Goal: Book appointment/travel/reservation

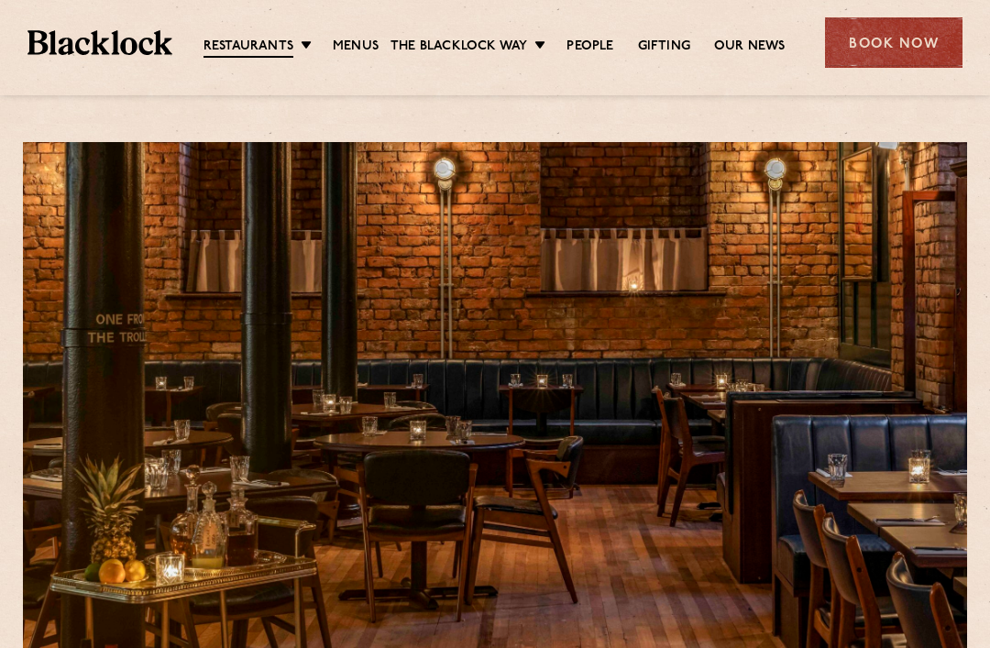
click at [348, 54] on link "Menus" at bounding box center [356, 47] width 46 height 18
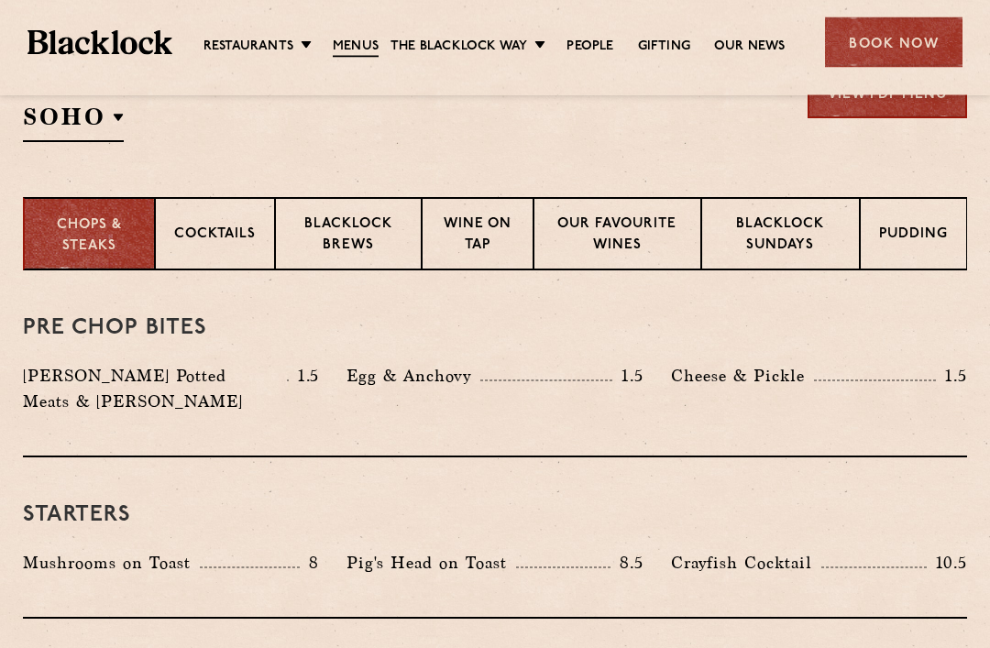
scroll to position [652, 0]
click at [790, 227] on p "Blacklock Sundays" at bounding box center [781, 236] width 120 height 43
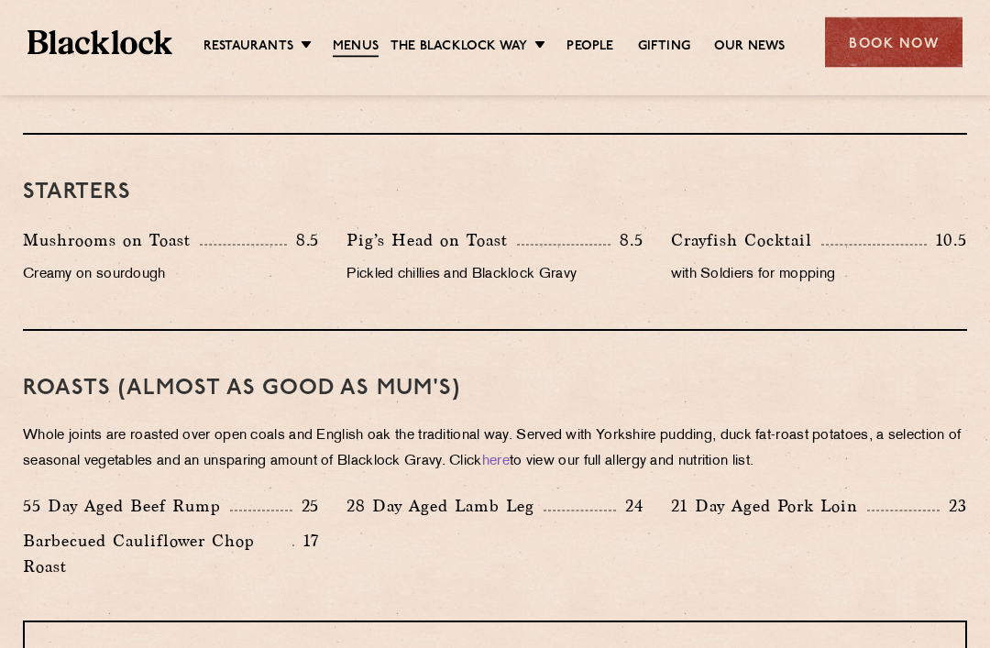
scroll to position [1079, 0]
click at [346, 50] on link "Menus" at bounding box center [356, 48] width 46 height 20
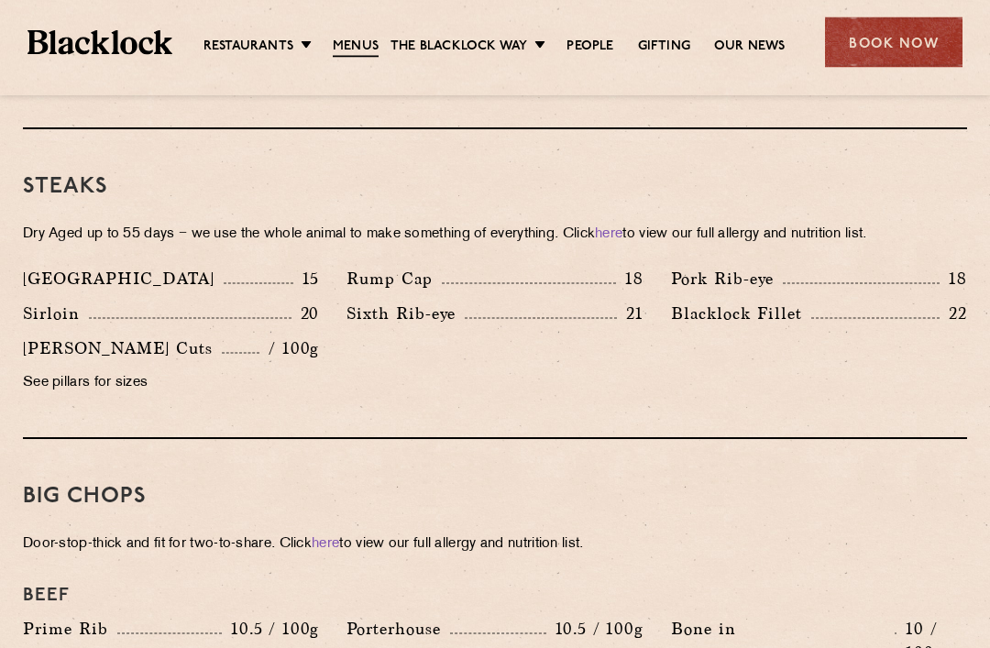
scroll to position [1785, 0]
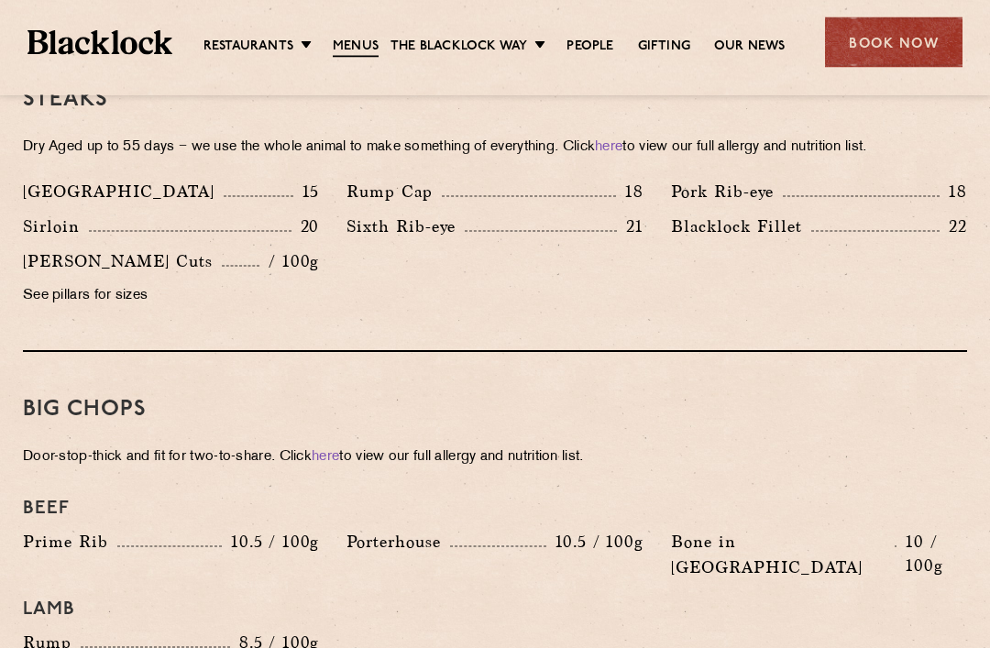
click at [907, 49] on div "Book Now" at bounding box center [894, 42] width 138 height 50
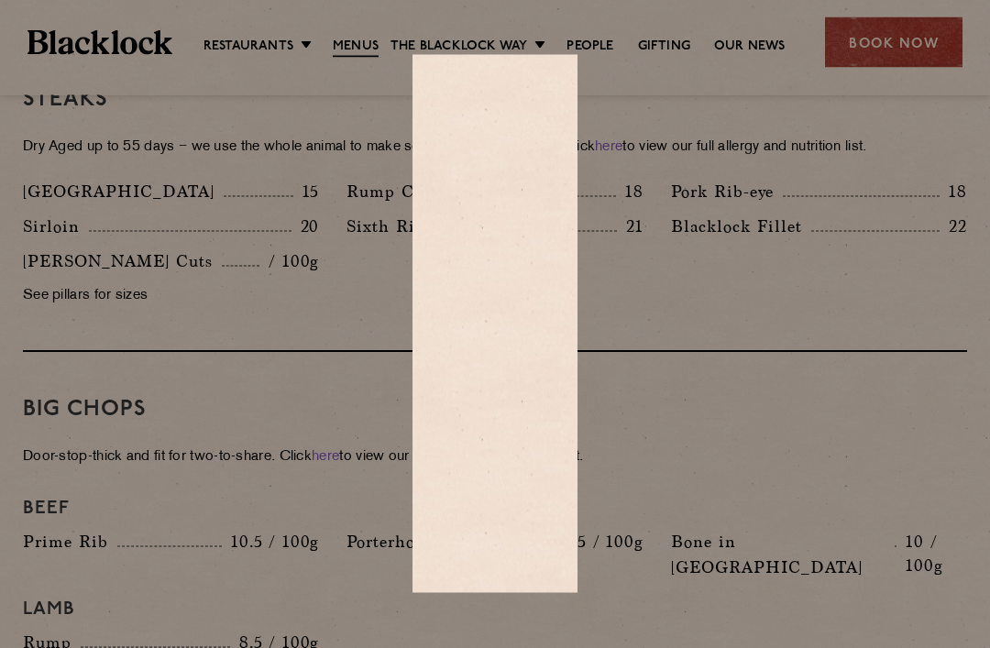
scroll to position [1786, 0]
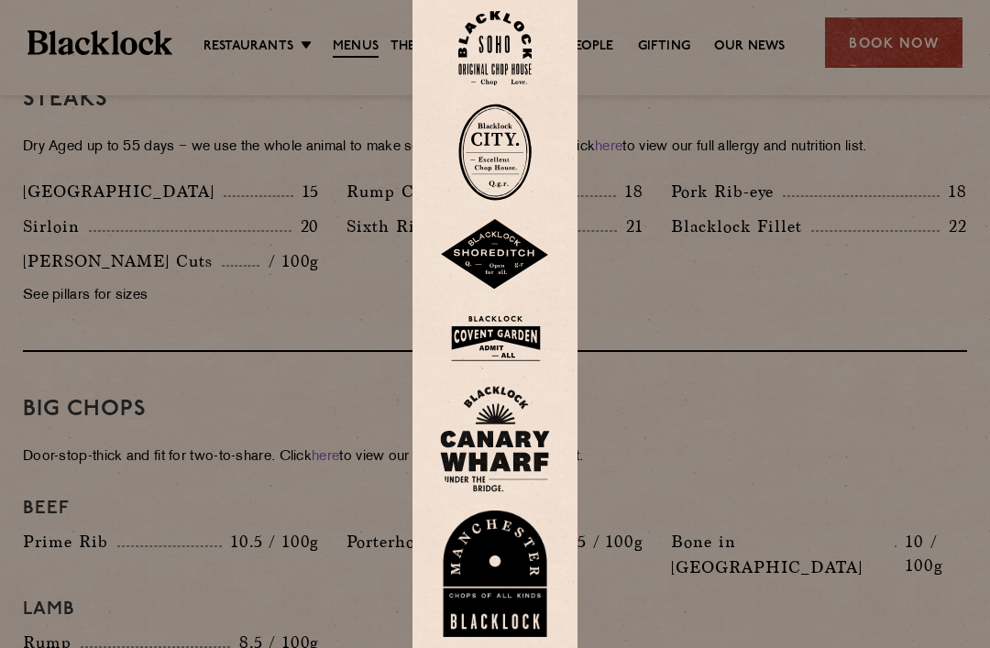
click at [488, 586] on img at bounding box center [495, 574] width 110 height 127
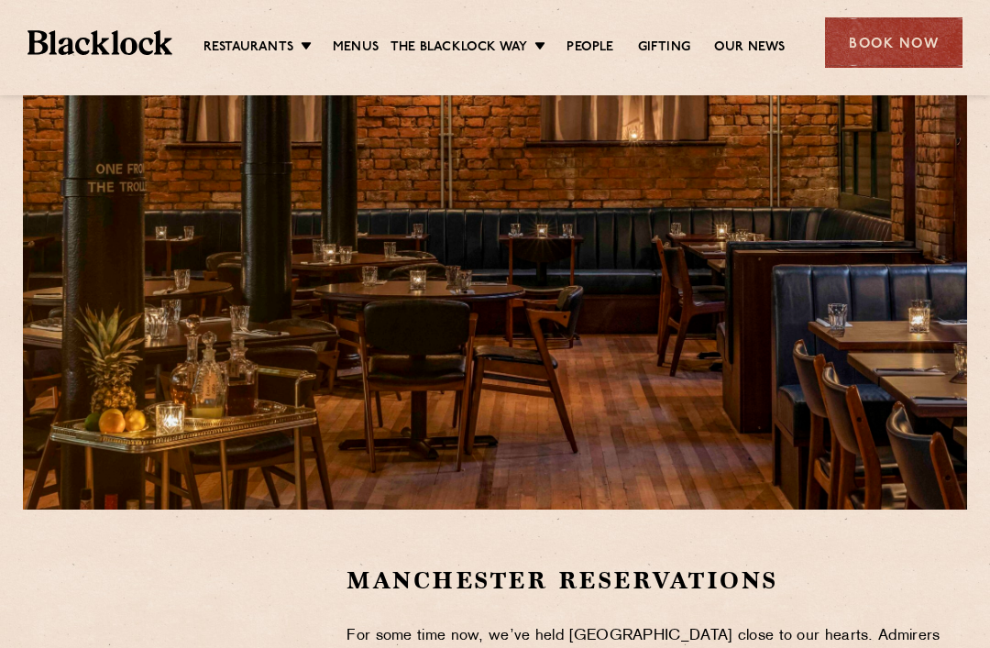
scroll to position [149, 0]
